Goal: Transaction & Acquisition: Download file/media

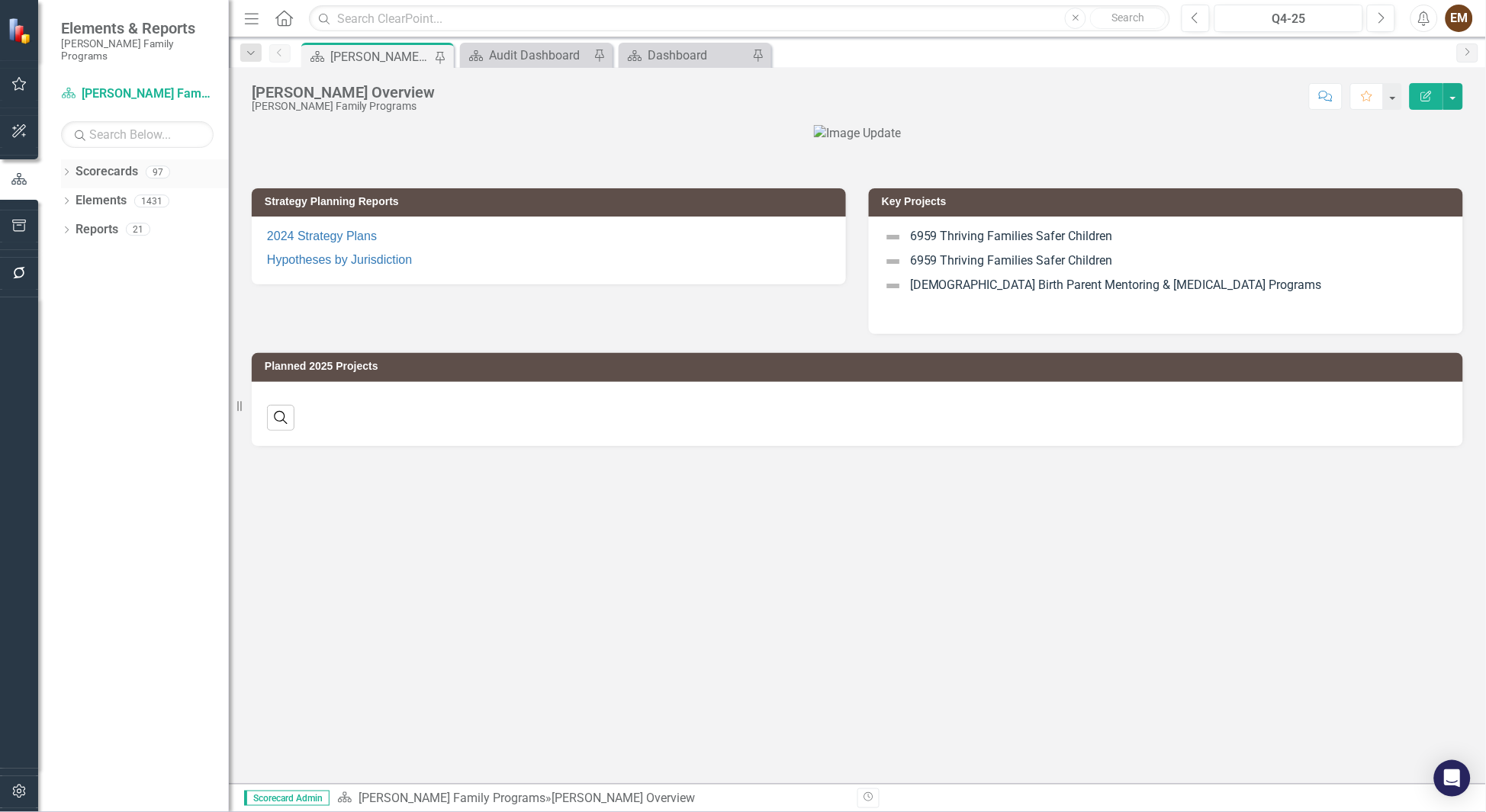
click at [67, 169] on icon "Dropdown" at bounding box center [66, 173] width 11 height 8
click at [77, 196] on icon "Dropdown" at bounding box center [74, 200] width 12 height 9
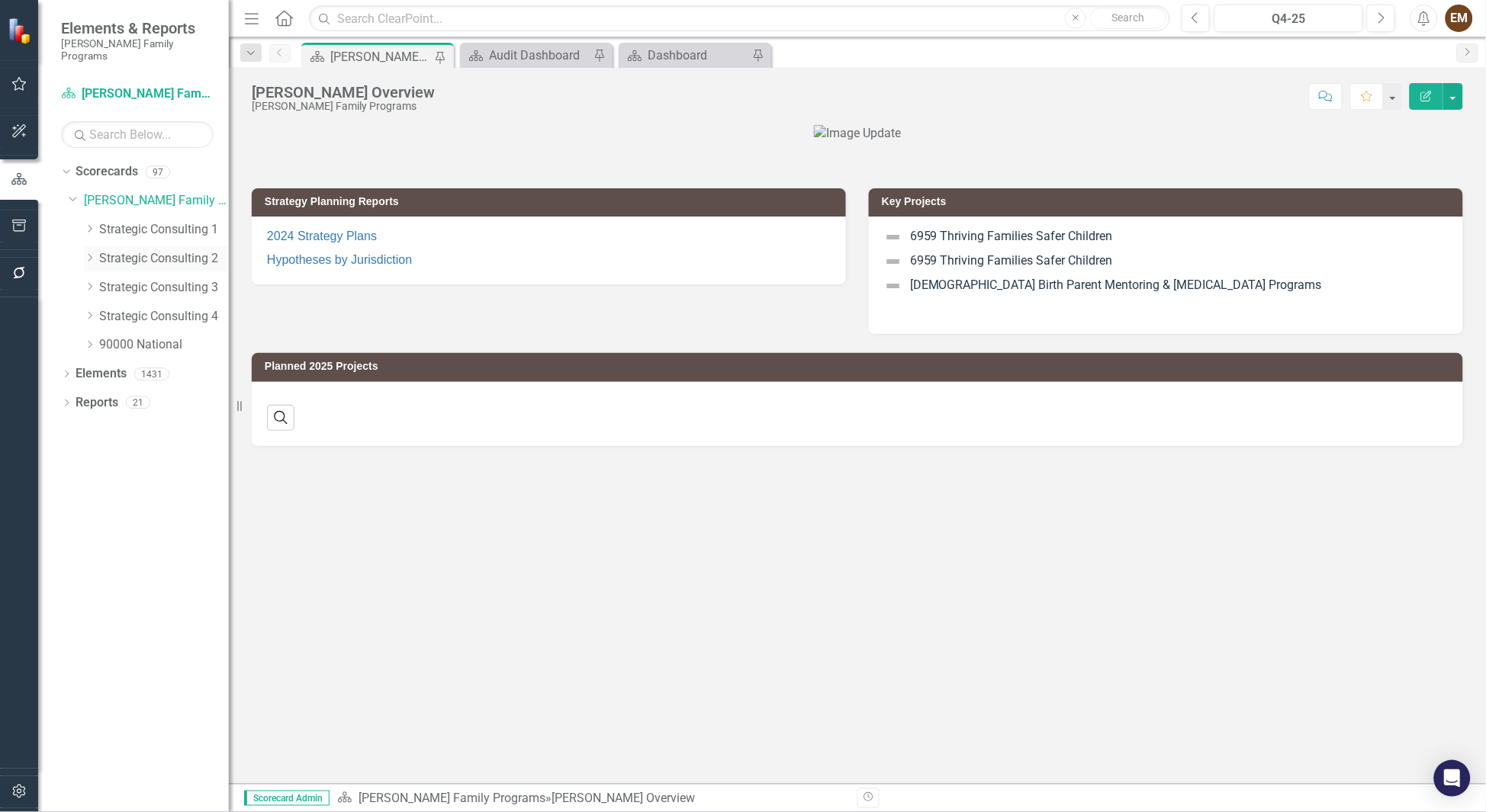
click at [124, 250] on link "Strategic Consulting 2" at bounding box center [164, 259] width 130 height 17
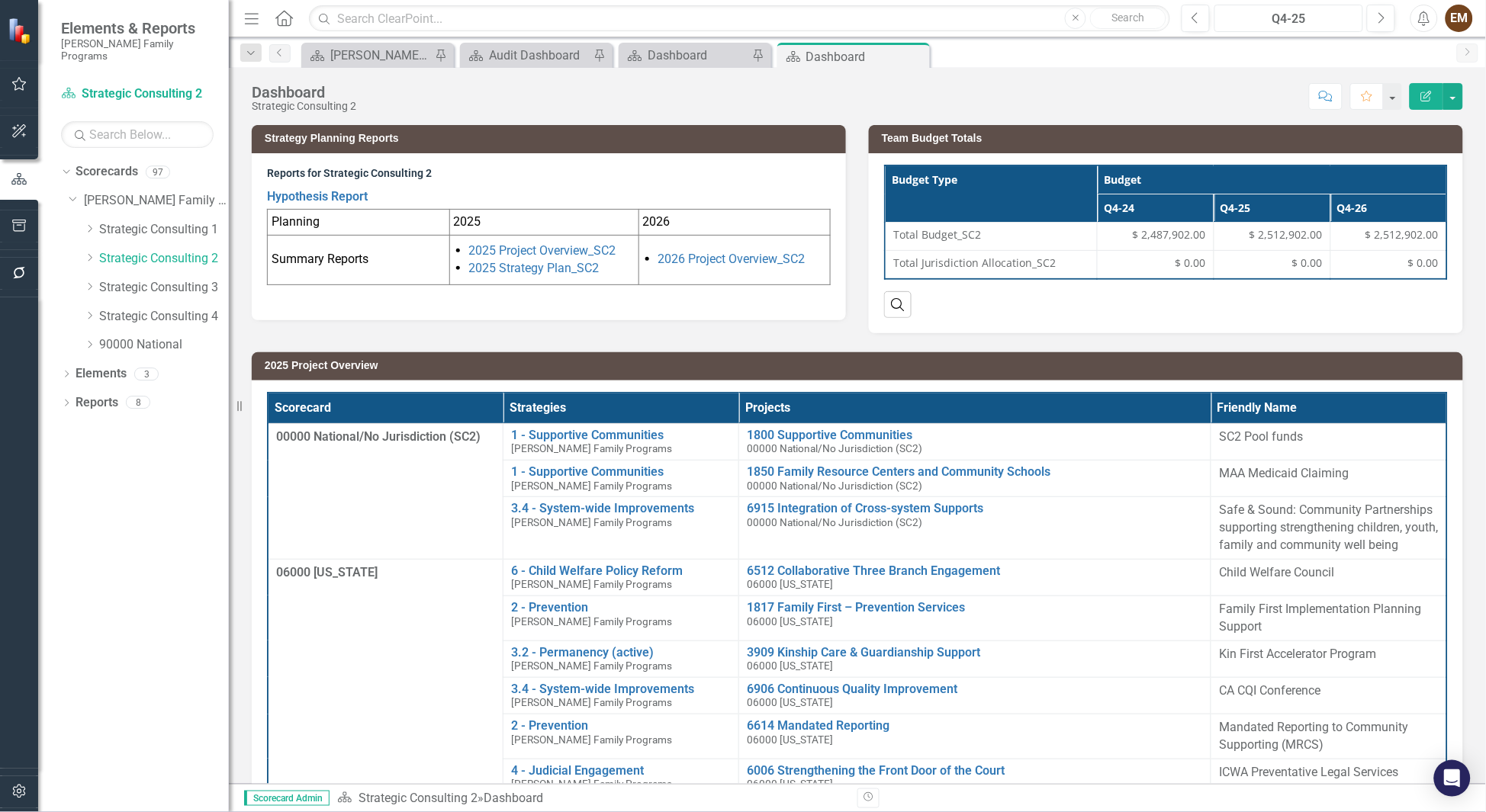
click at [1284, 18] on div "Q4-25" at bounding box center [1288, 19] width 138 height 18
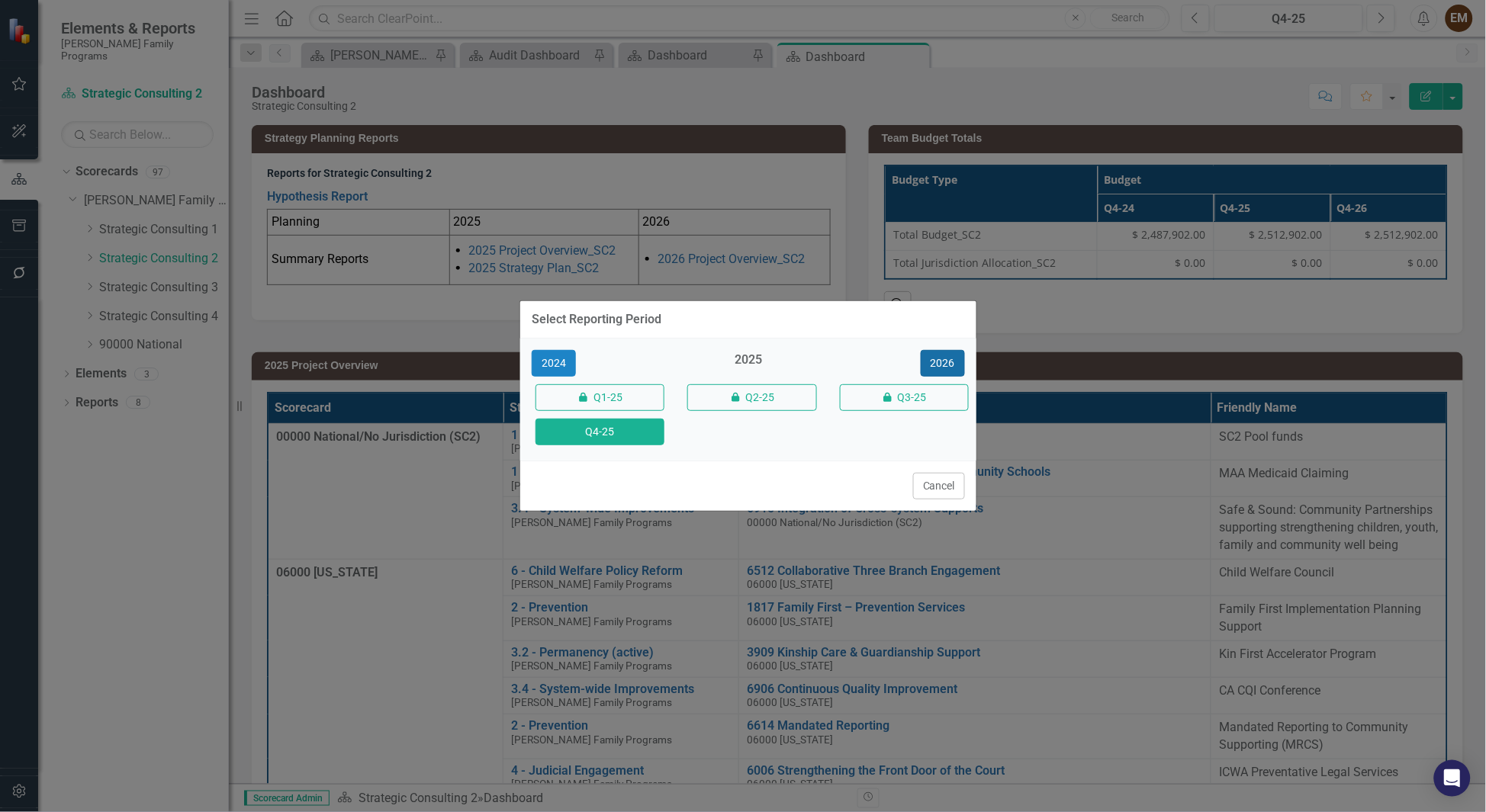
click at [933, 358] on button "2026" at bounding box center [943, 363] width 45 height 26
click at [585, 430] on button "Q4-26" at bounding box center [600, 432] width 129 height 26
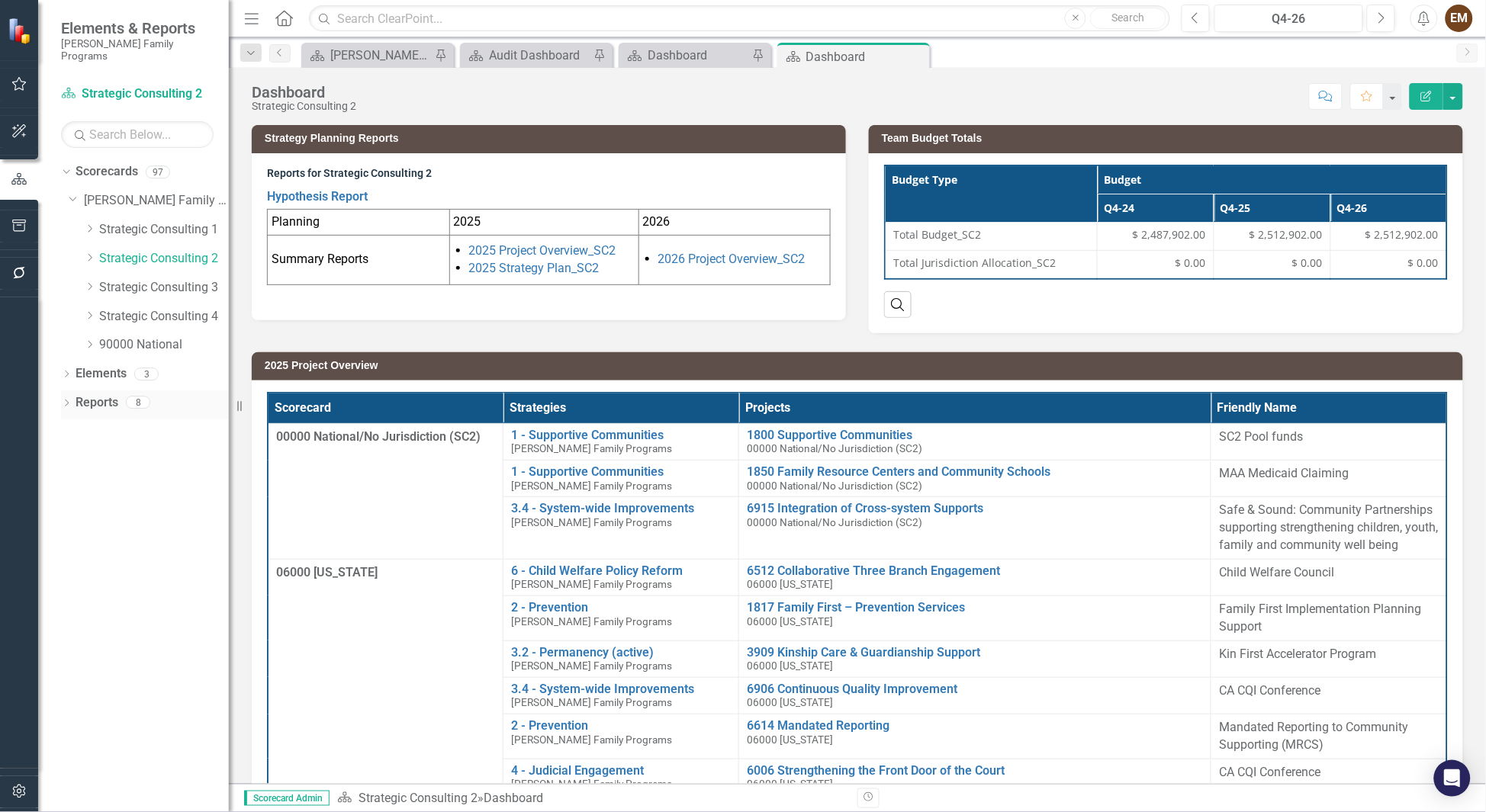
click at [66, 400] on icon at bounding box center [66, 403] width 4 height 7
click at [73, 539] on icon "Dropdown" at bounding box center [73, 543] width 11 height 8
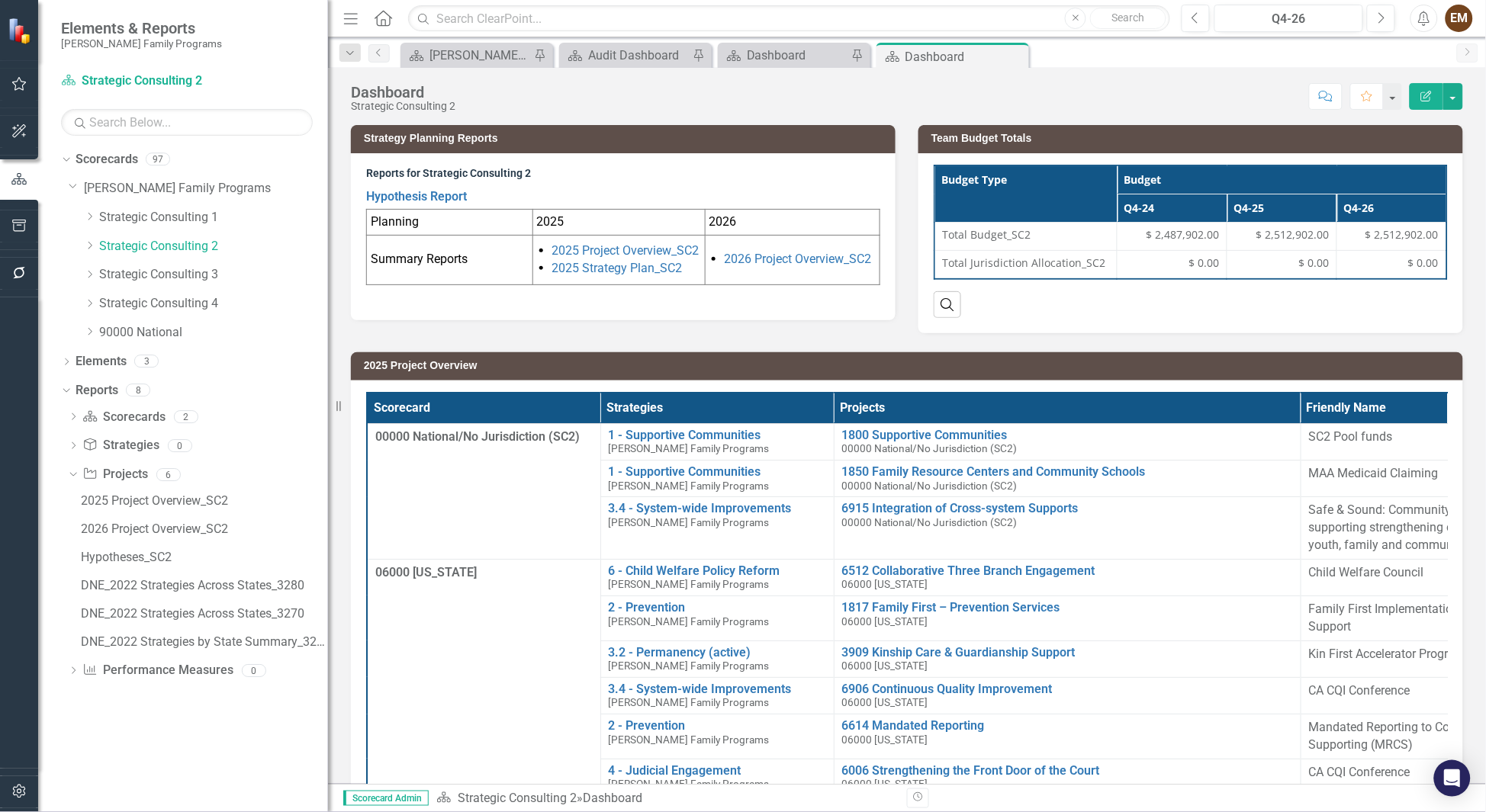
drag, startPoint x: 232, startPoint y: 502, endPoint x: 328, endPoint y: 503, distance: 96.0
click at [328, 503] on div "Resize" at bounding box center [334, 406] width 12 height 812
click at [174, 525] on div "2026 Project Overview_SC2" at bounding box center [204, 529] width 247 height 14
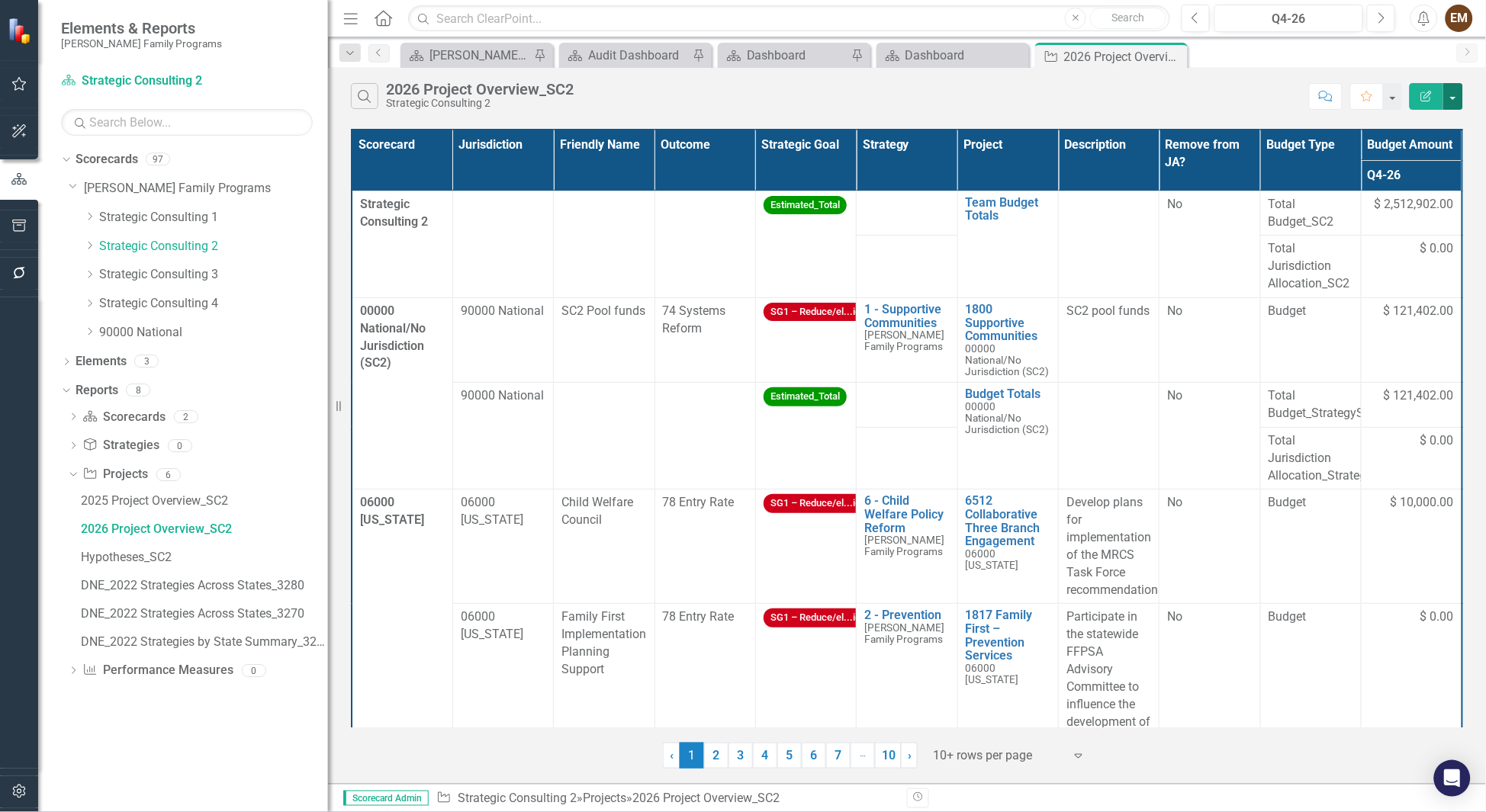
click at [1452, 102] on button "button" at bounding box center [1453, 97] width 20 height 26
click at [1439, 193] on link "Excel Export to Excel" at bounding box center [1403, 189] width 121 height 28
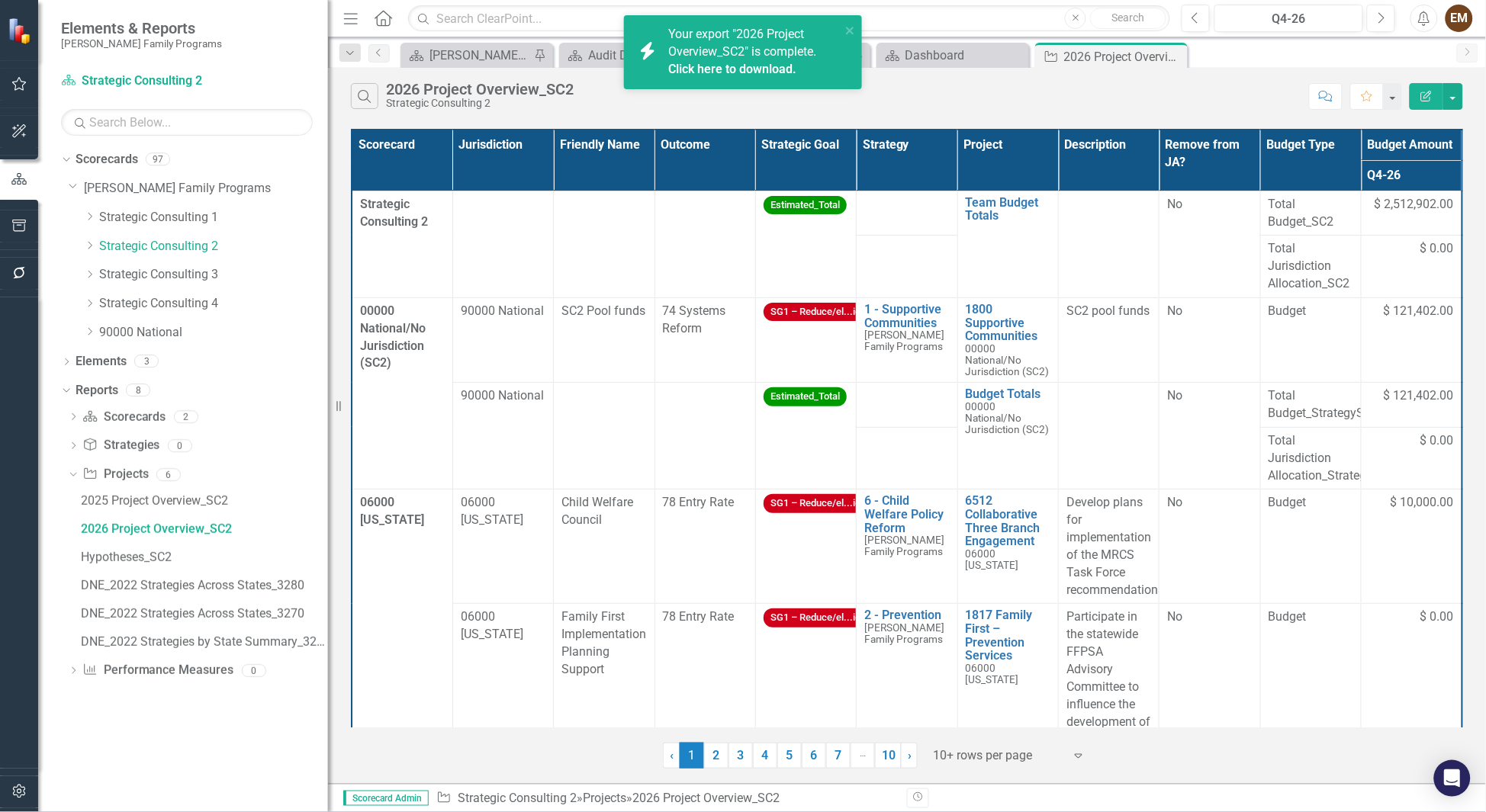
click at [758, 64] on link "Click here to download." at bounding box center [732, 69] width 128 height 15
